Goal: Check status: Check status

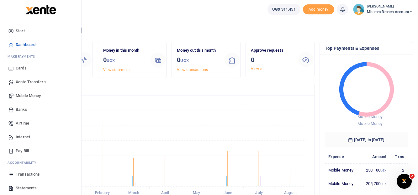
click at [39, 172] on span "Transactions" at bounding box center [28, 175] width 24 height 6
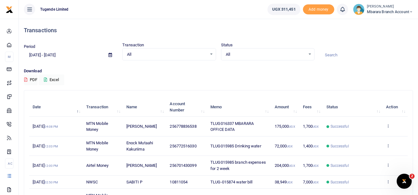
click at [217, 127] on td "TLUG016337 MBARARA OFFICE DATA" at bounding box center [239, 126] width 64 height 19
click at [56, 127] on span "[DATE] 04:08 PM" at bounding box center [45, 126] width 25 height 5
click at [387, 127] on icon at bounding box center [388, 126] width 4 height 4
click at [362, 137] on link "View details" at bounding box center [365, 136] width 50 height 9
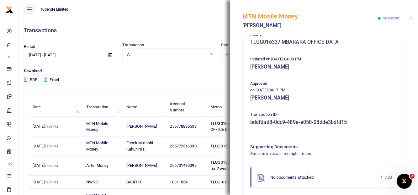
scroll to position [138, 0]
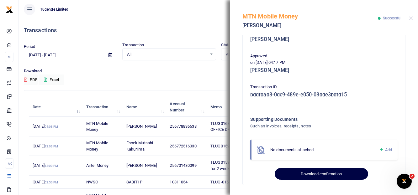
click at [319, 171] on button "Download confirmation" at bounding box center [321, 174] width 93 height 12
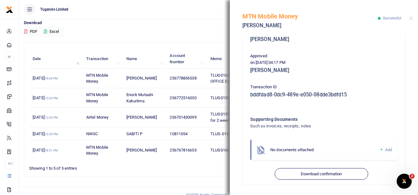
scroll to position [49, 0]
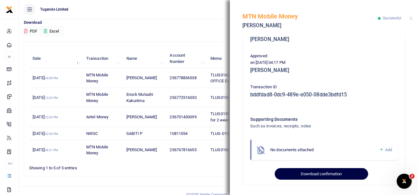
click at [329, 174] on button "Download confirmation" at bounding box center [321, 174] width 93 height 12
